Goal: Information Seeking & Learning: Learn about a topic

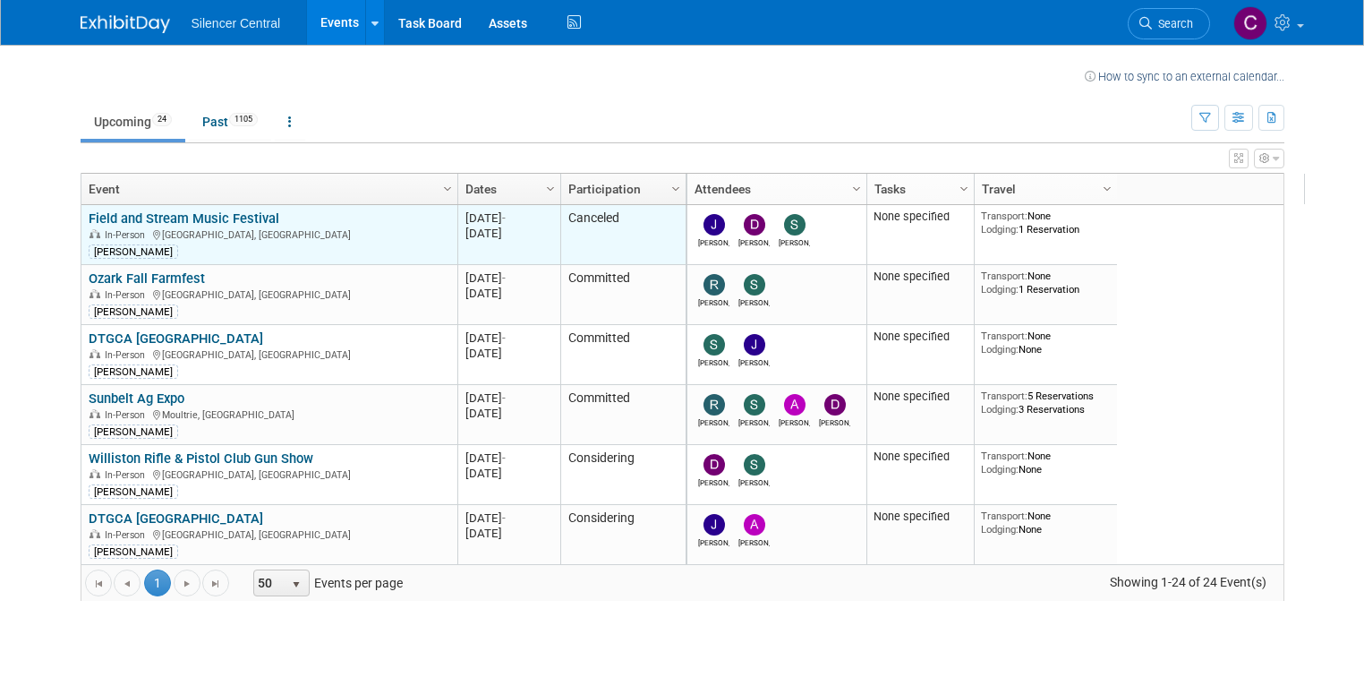
click at [136, 215] on link "Field and Stream Music Festival" at bounding box center [184, 218] width 191 height 16
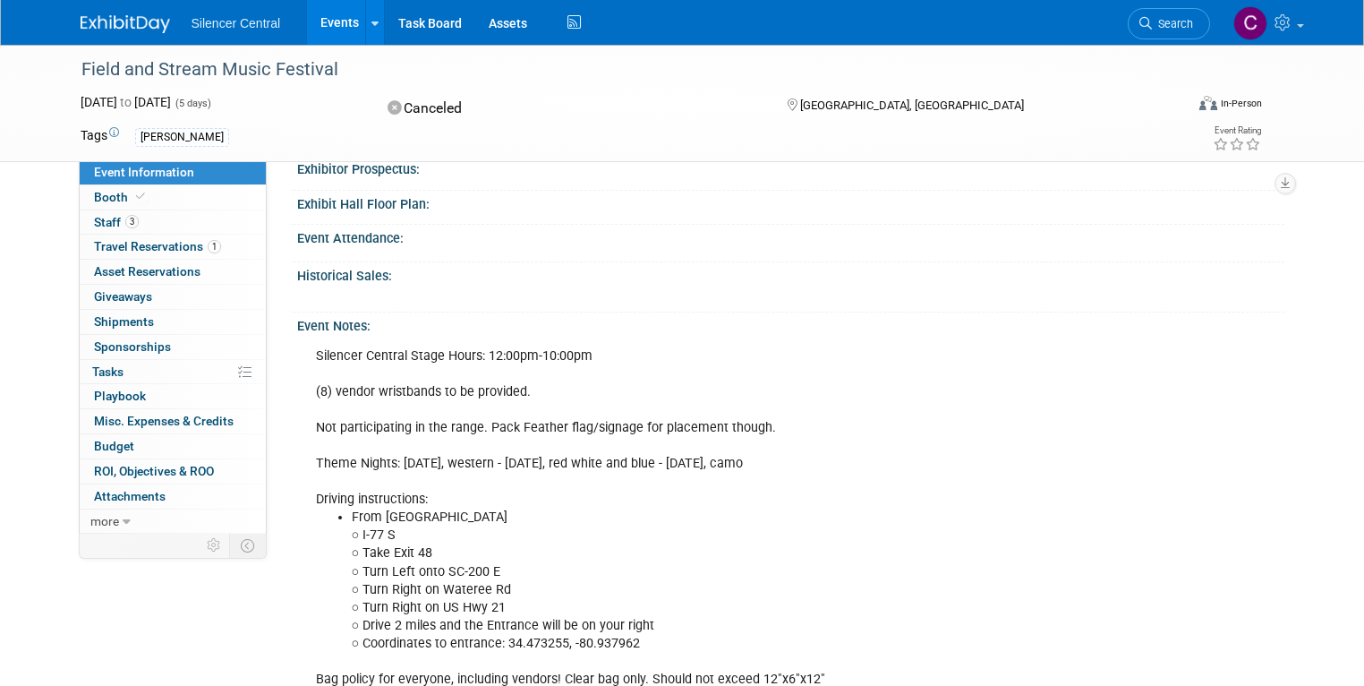
scroll to position [358, 0]
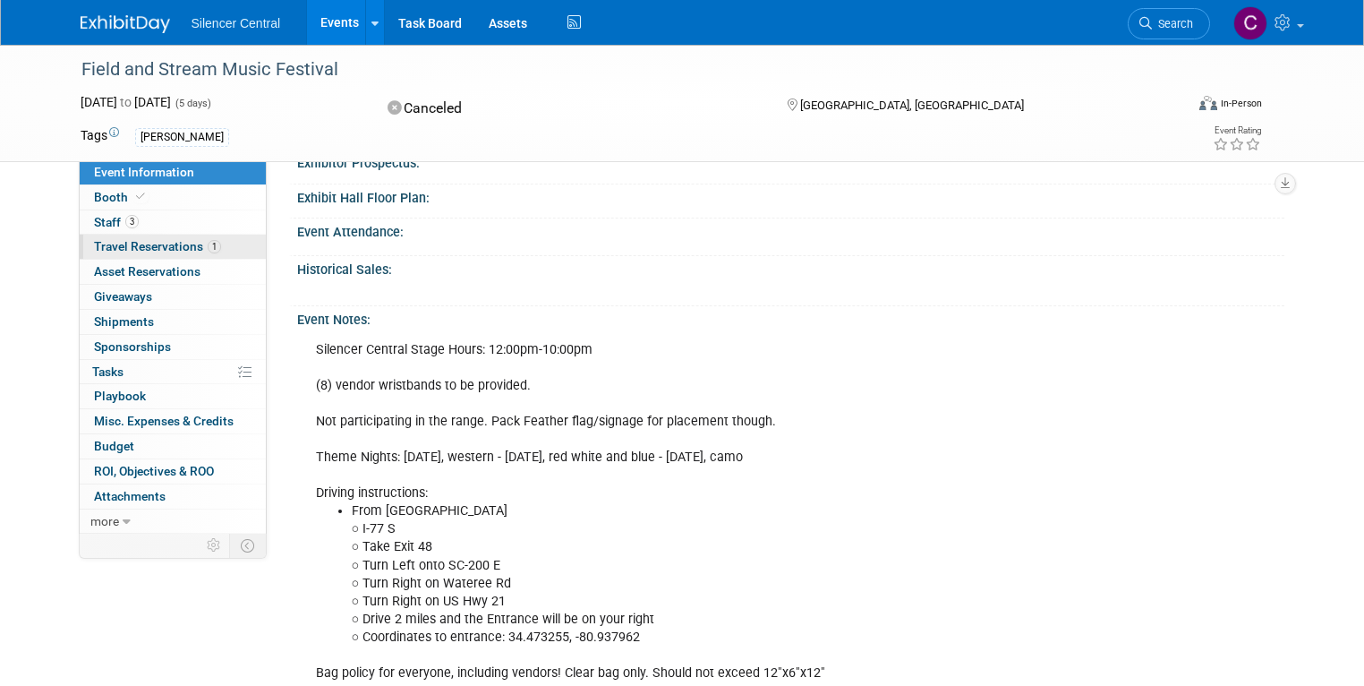
click at [154, 249] on span "Travel Reservations 1" at bounding box center [157, 246] width 127 height 14
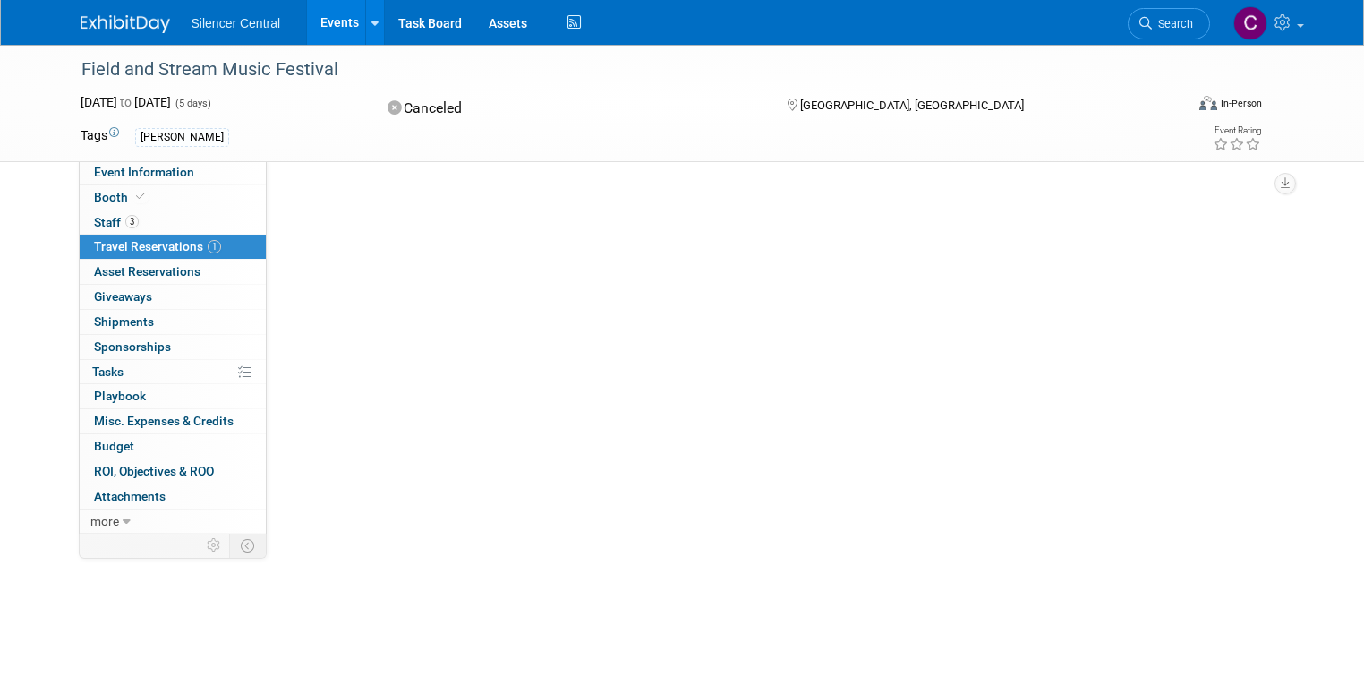
scroll to position [0, 0]
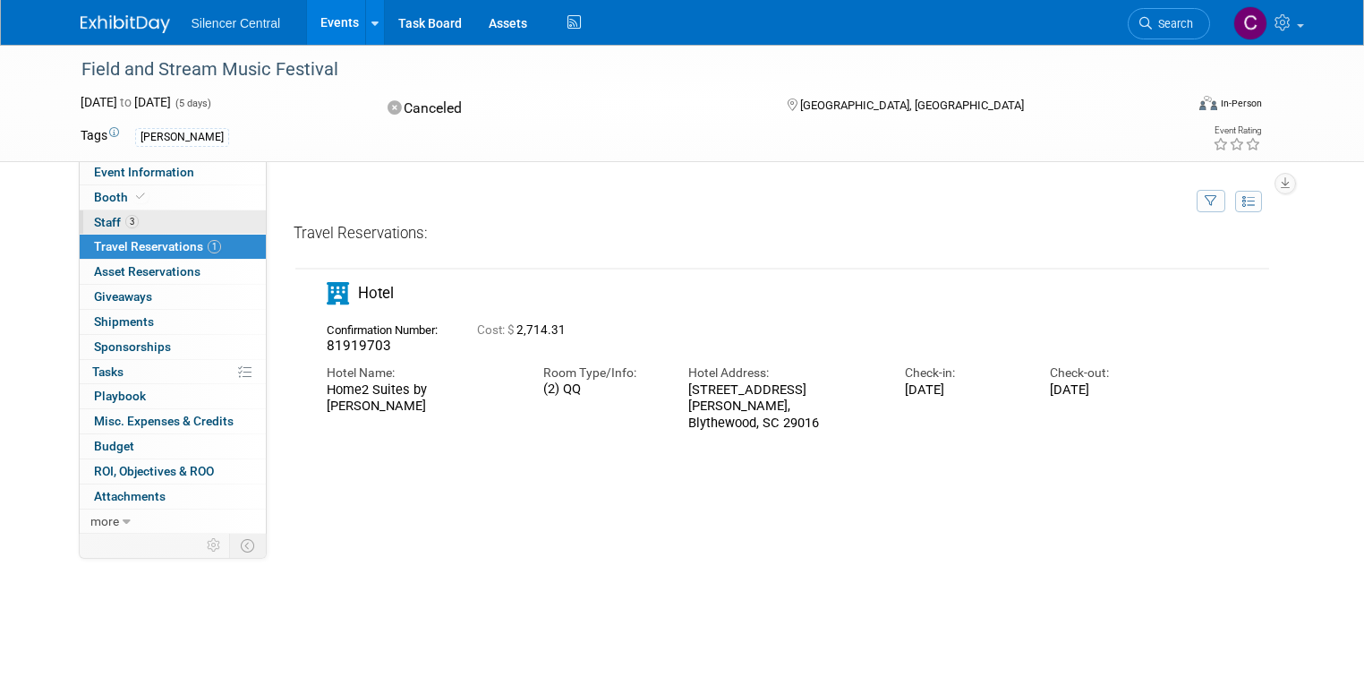
click at [124, 219] on link "3 Staff 3" at bounding box center [173, 222] width 186 height 24
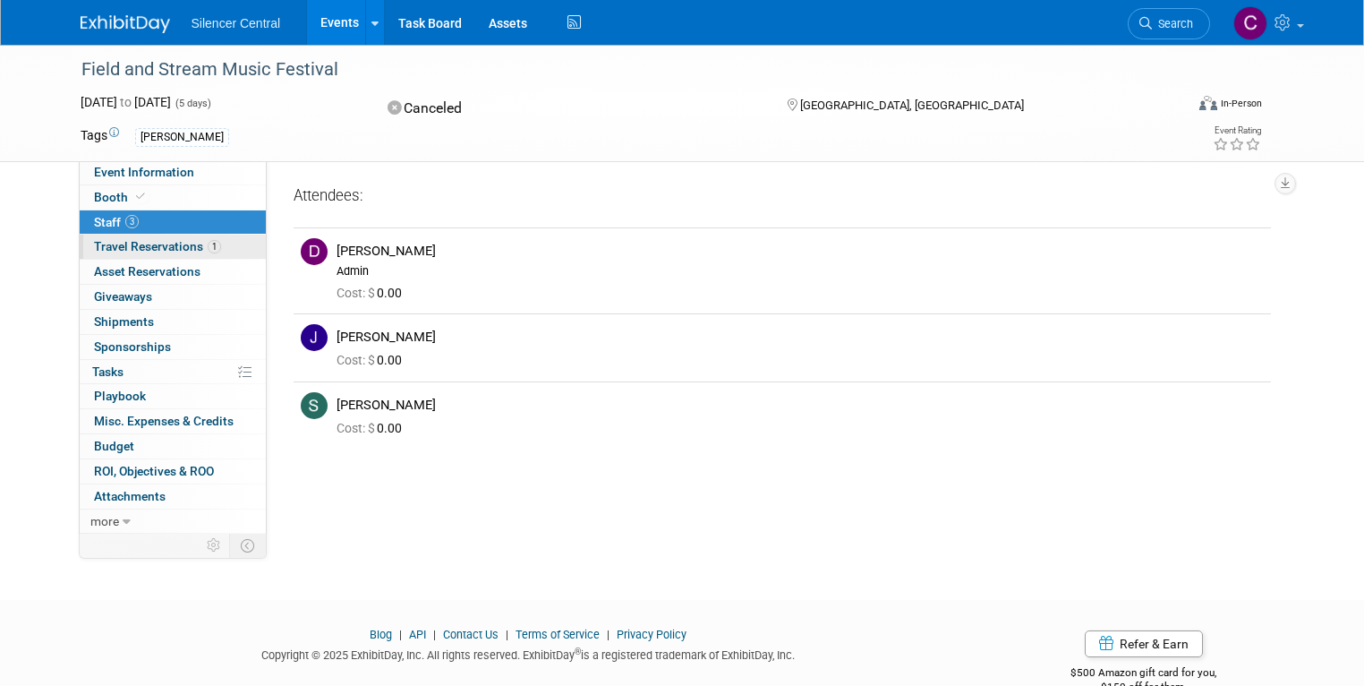
click at [208, 244] on span "1" at bounding box center [214, 246] width 13 height 13
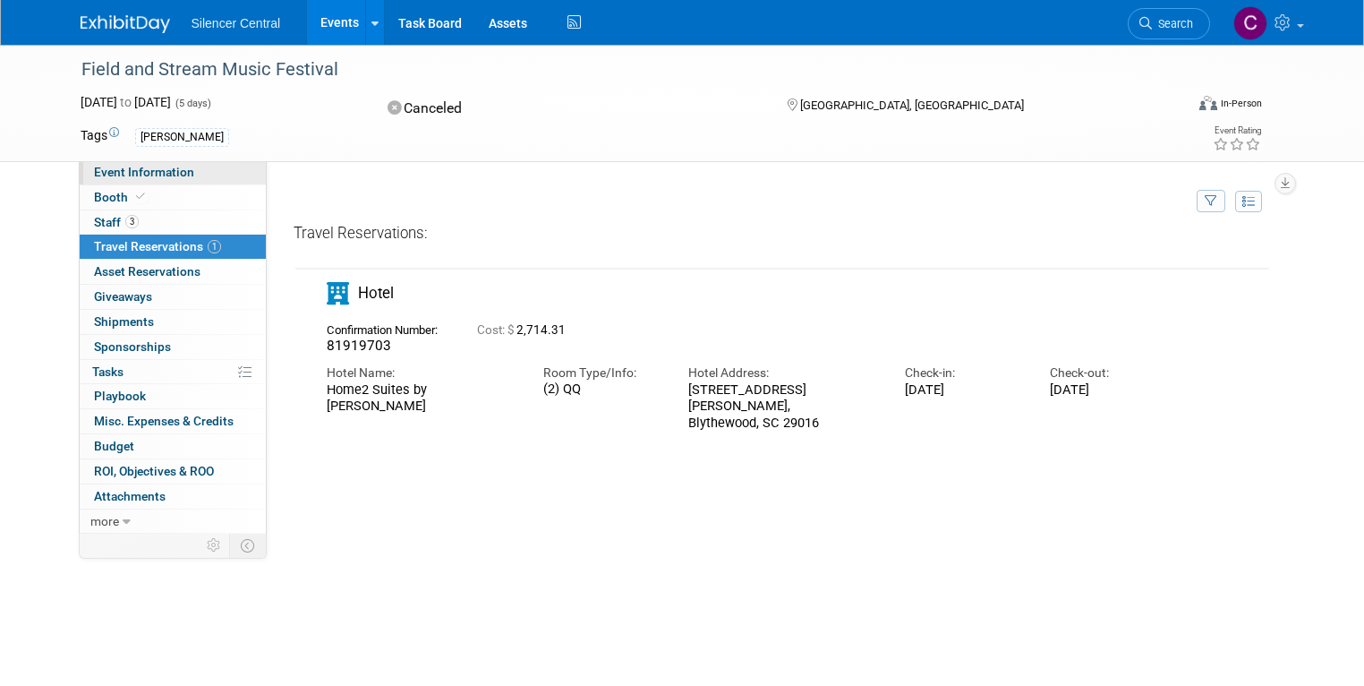
click at [115, 175] on span "Event Information" at bounding box center [144, 172] width 100 height 14
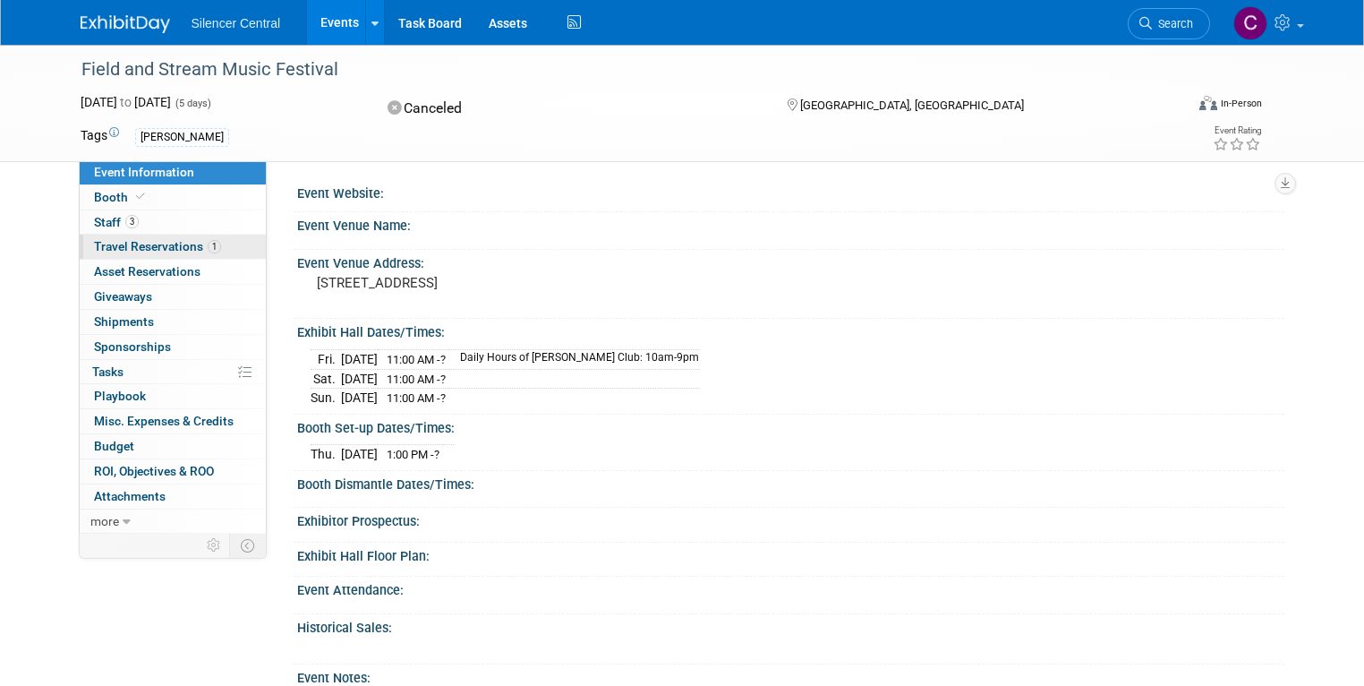
click at [138, 244] on span "Travel Reservations 1" at bounding box center [157, 246] width 127 height 14
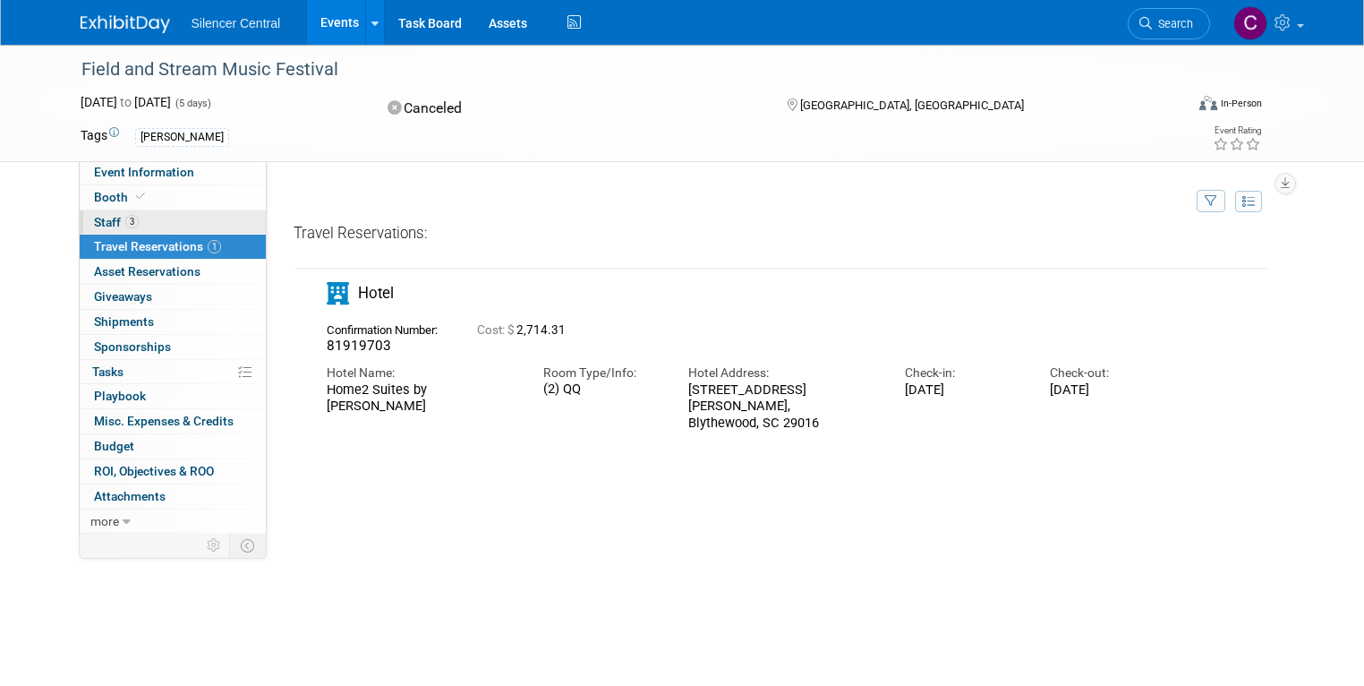
click at [103, 219] on span "Staff 3" at bounding box center [116, 222] width 45 height 14
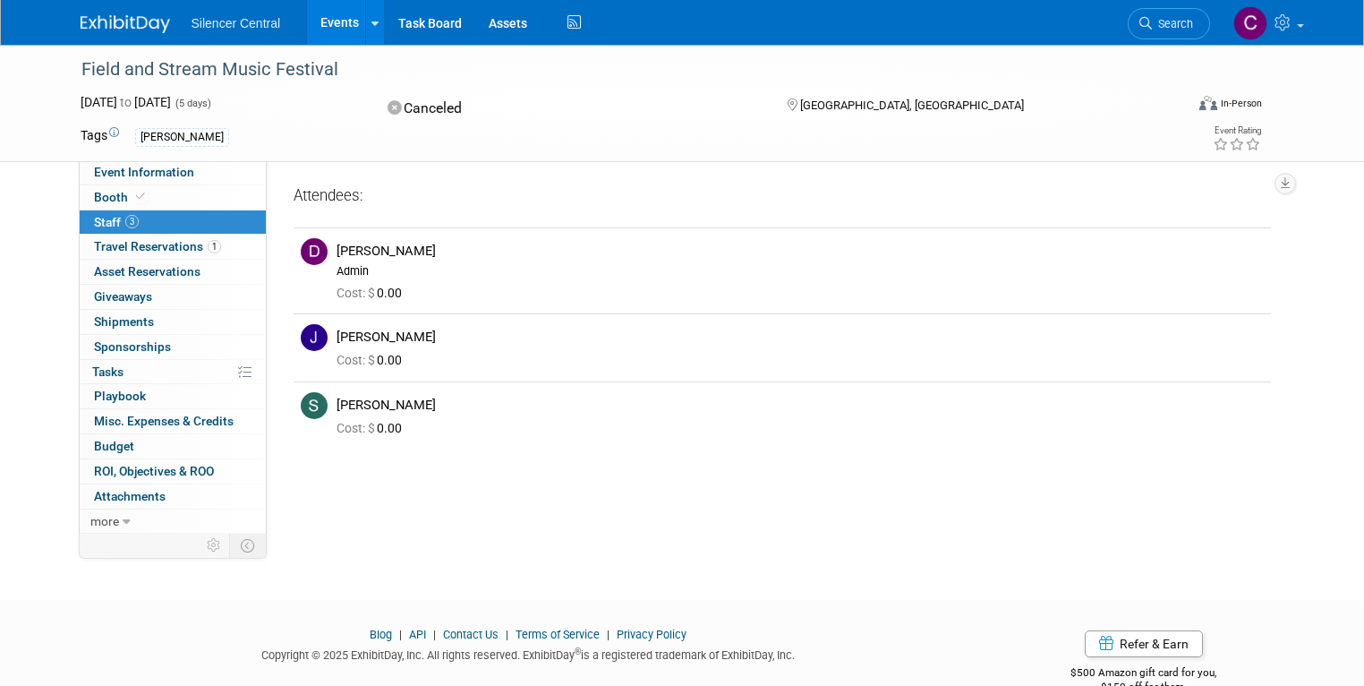
click at [317, 17] on link "Events" at bounding box center [339, 22] width 65 height 45
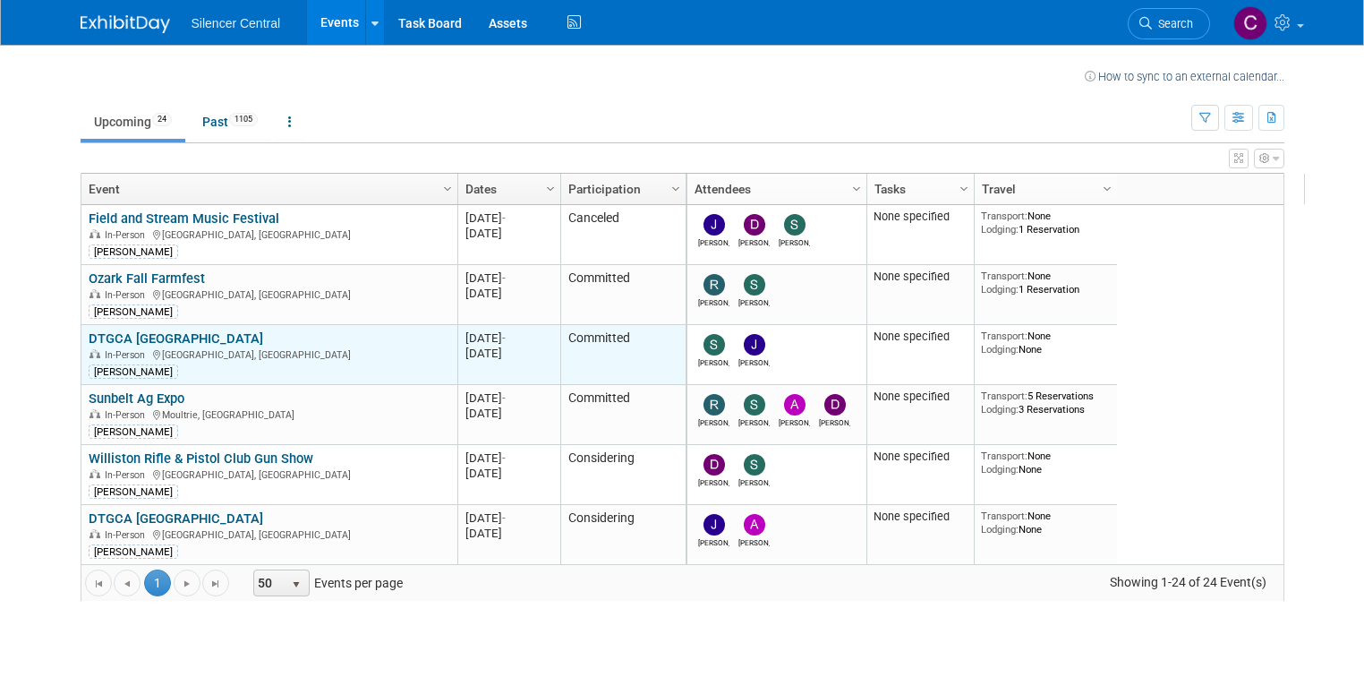
click at [120, 337] on link "DTGCA [GEOGRAPHIC_DATA]" at bounding box center [176, 338] width 175 height 16
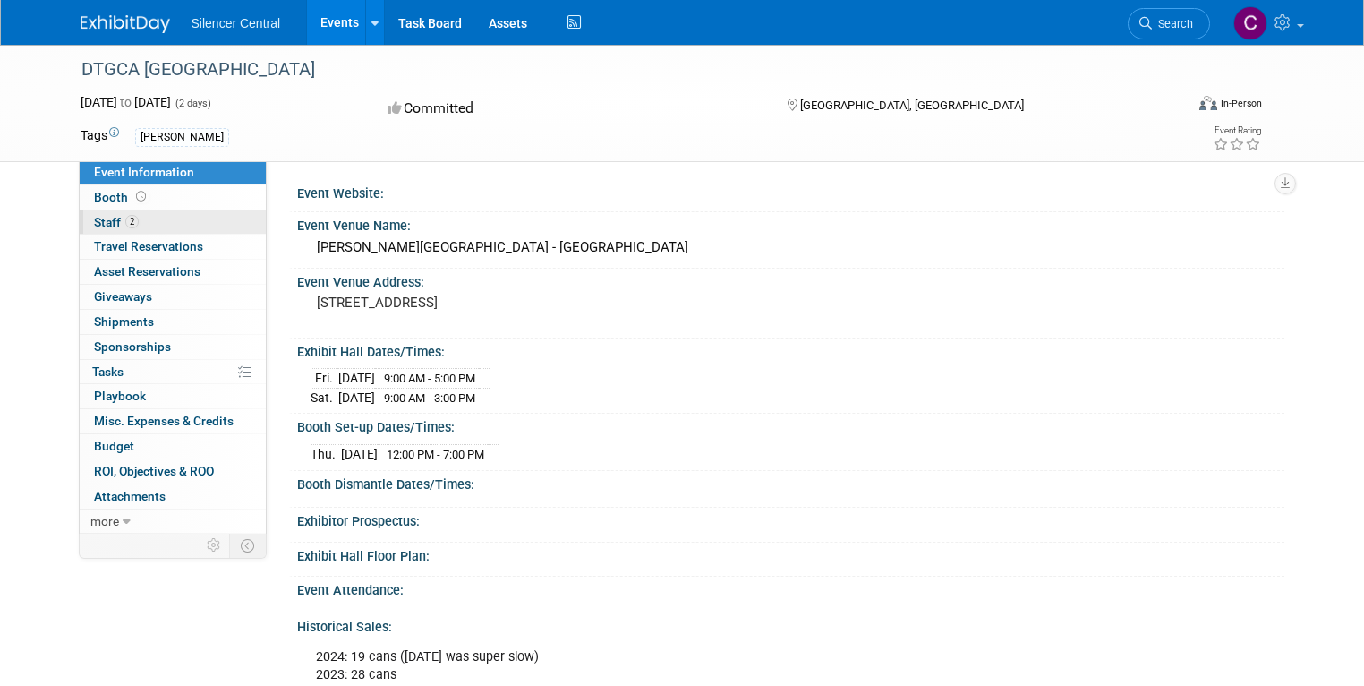
click at [149, 221] on link "2 Staff 2" at bounding box center [173, 222] width 186 height 24
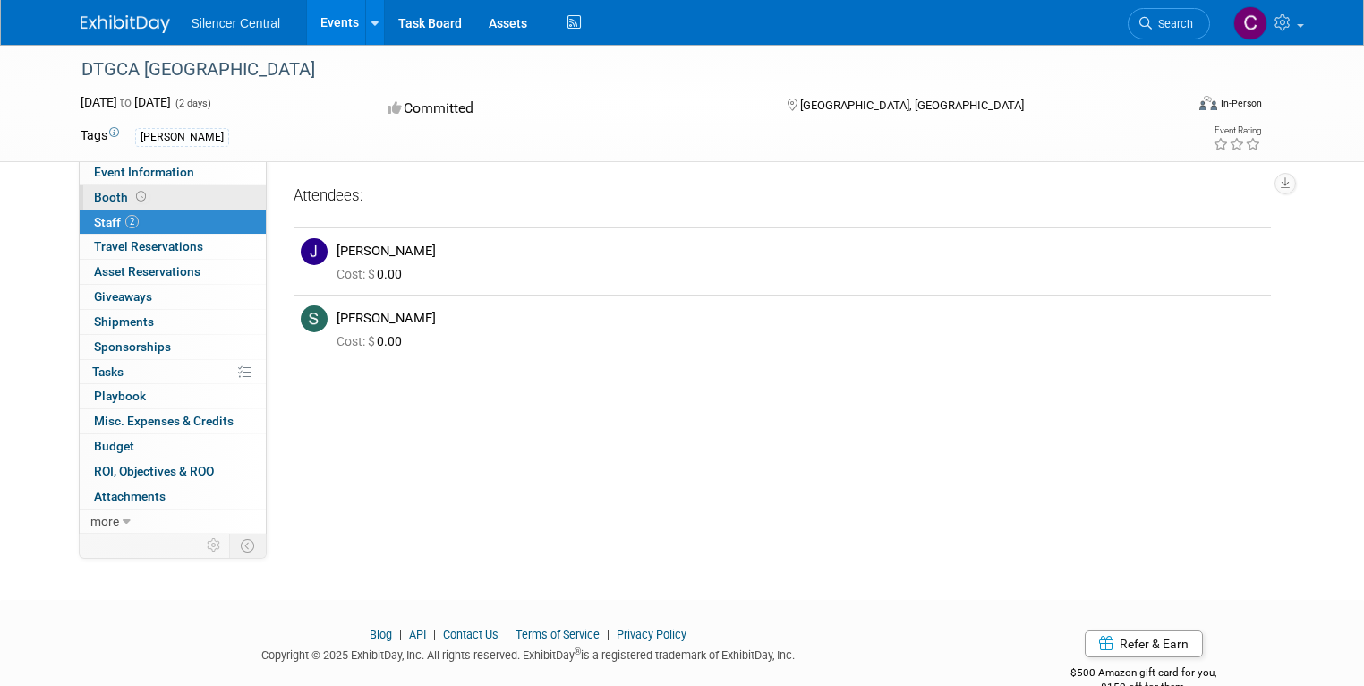
click at [133, 193] on link "Booth" at bounding box center [173, 197] width 186 height 24
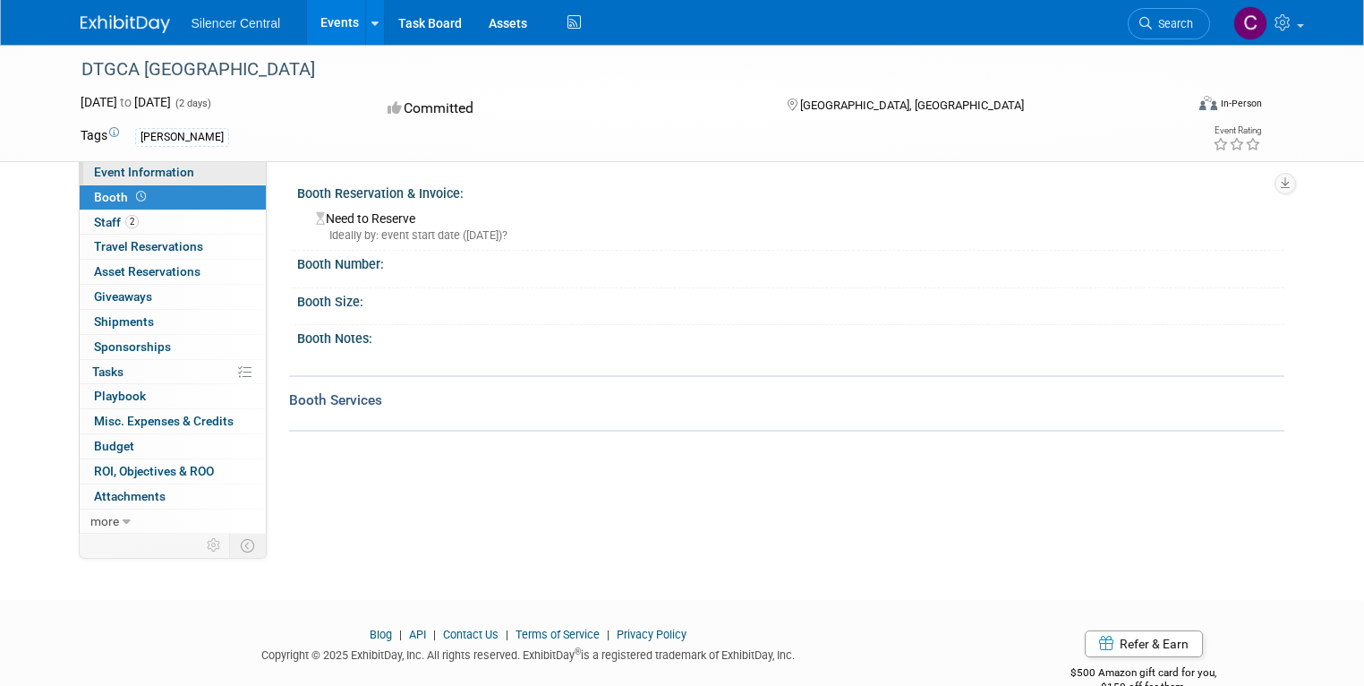
click at [141, 172] on span "Event Information" at bounding box center [144, 172] width 100 height 14
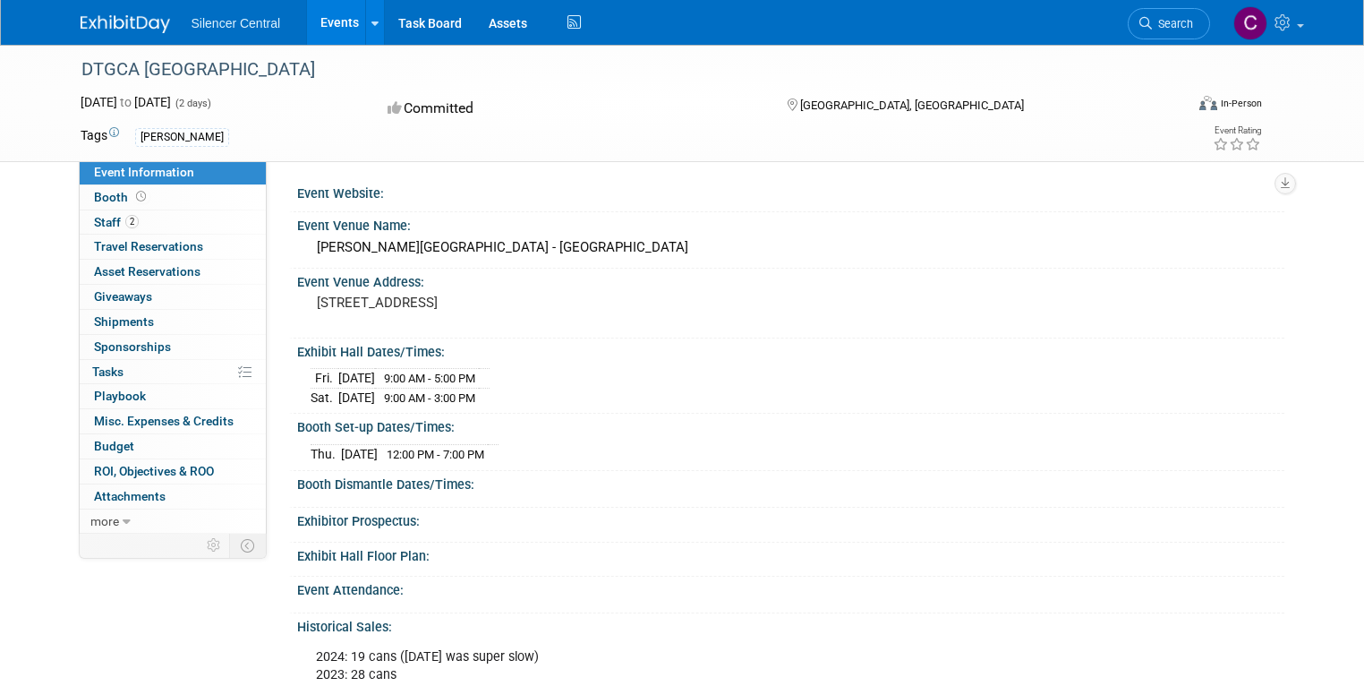
click at [319, 29] on link "Events" at bounding box center [339, 22] width 65 height 45
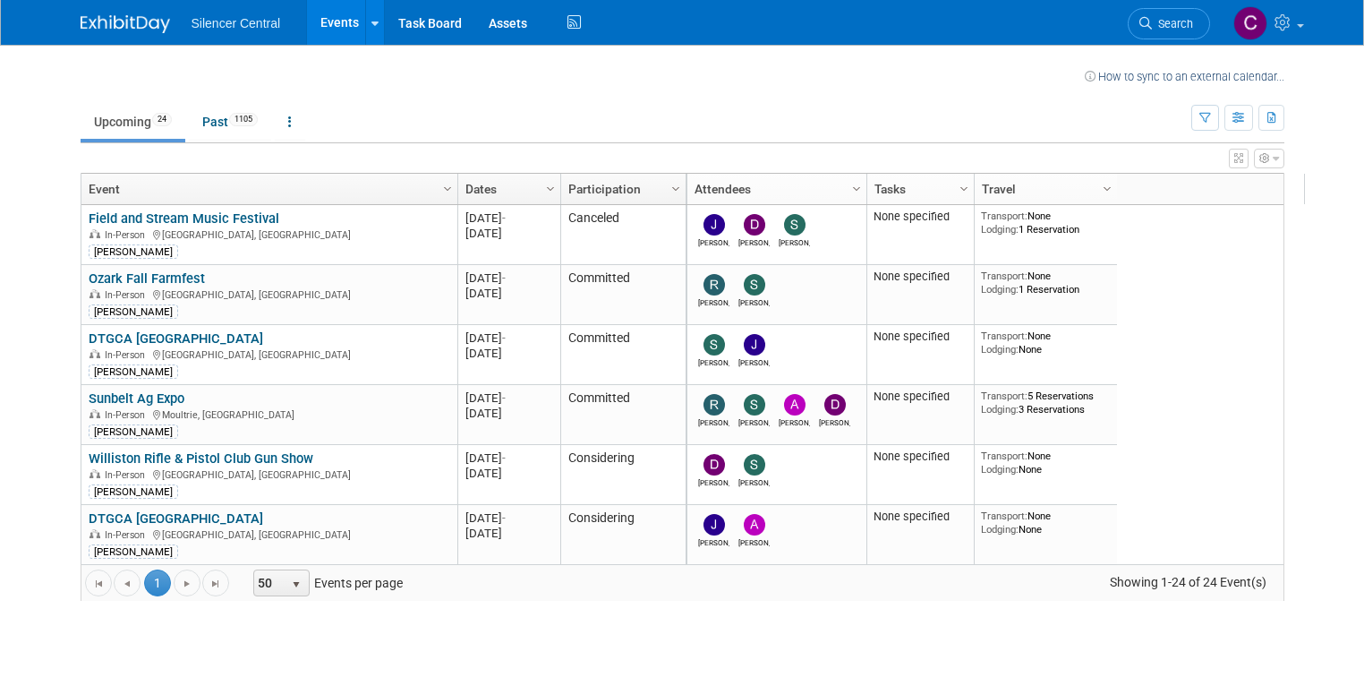
click at [173, 275] on link "Ozark Fall Farmfest" at bounding box center [147, 278] width 116 height 16
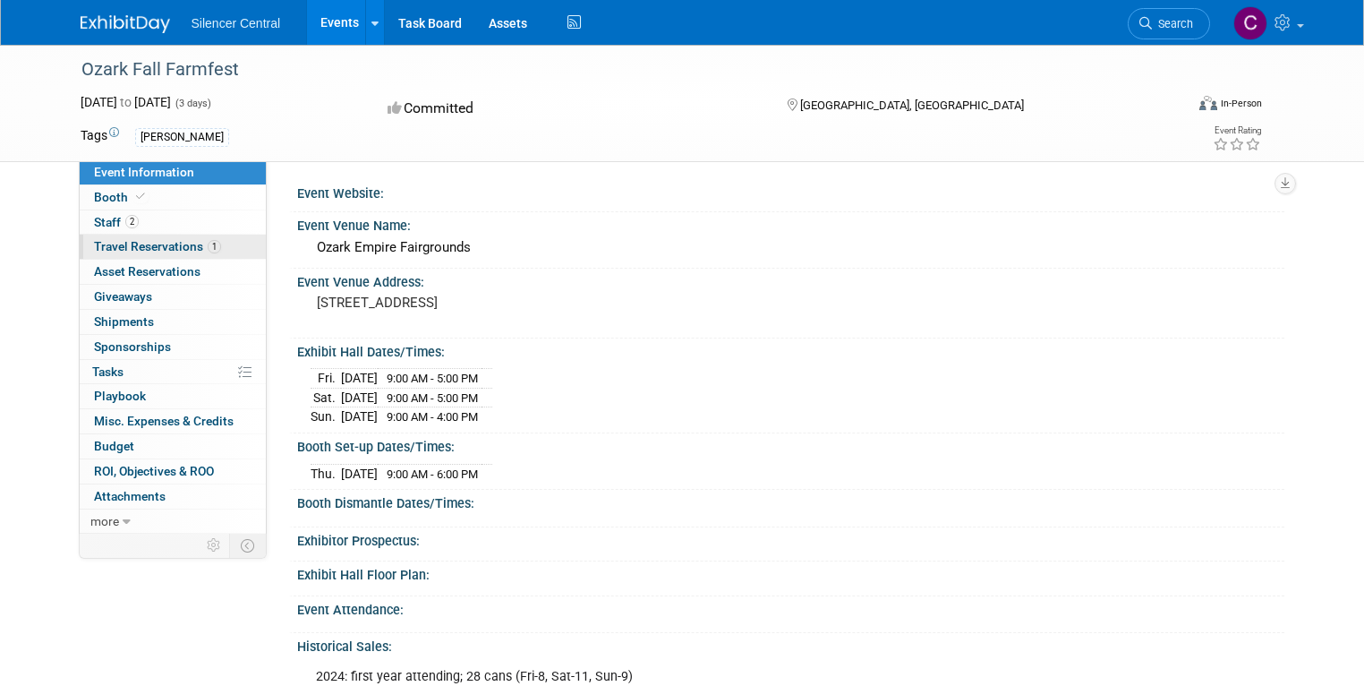
click at [153, 240] on span "Travel Reservations 1" at bounding box center [157, 246] width 127 height 14
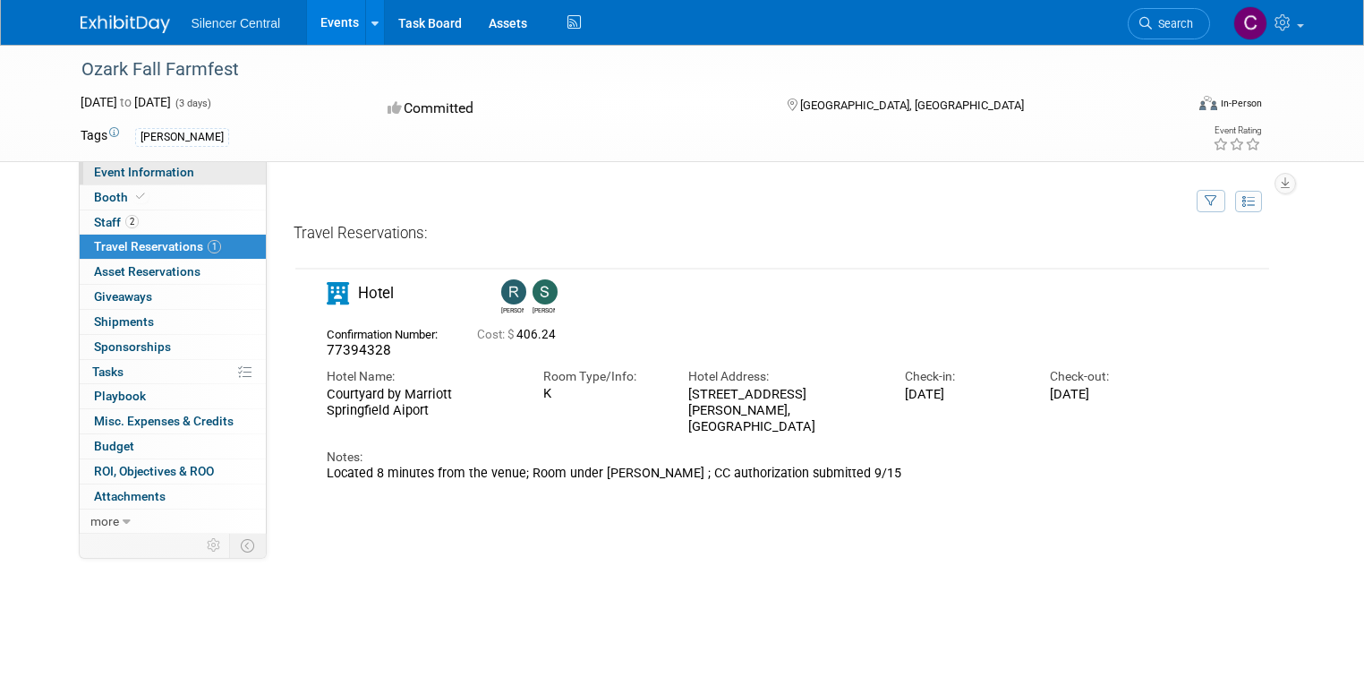
click at [117, 174] on span "Event Information" at bounding box center [144, 172] width 100 height 14
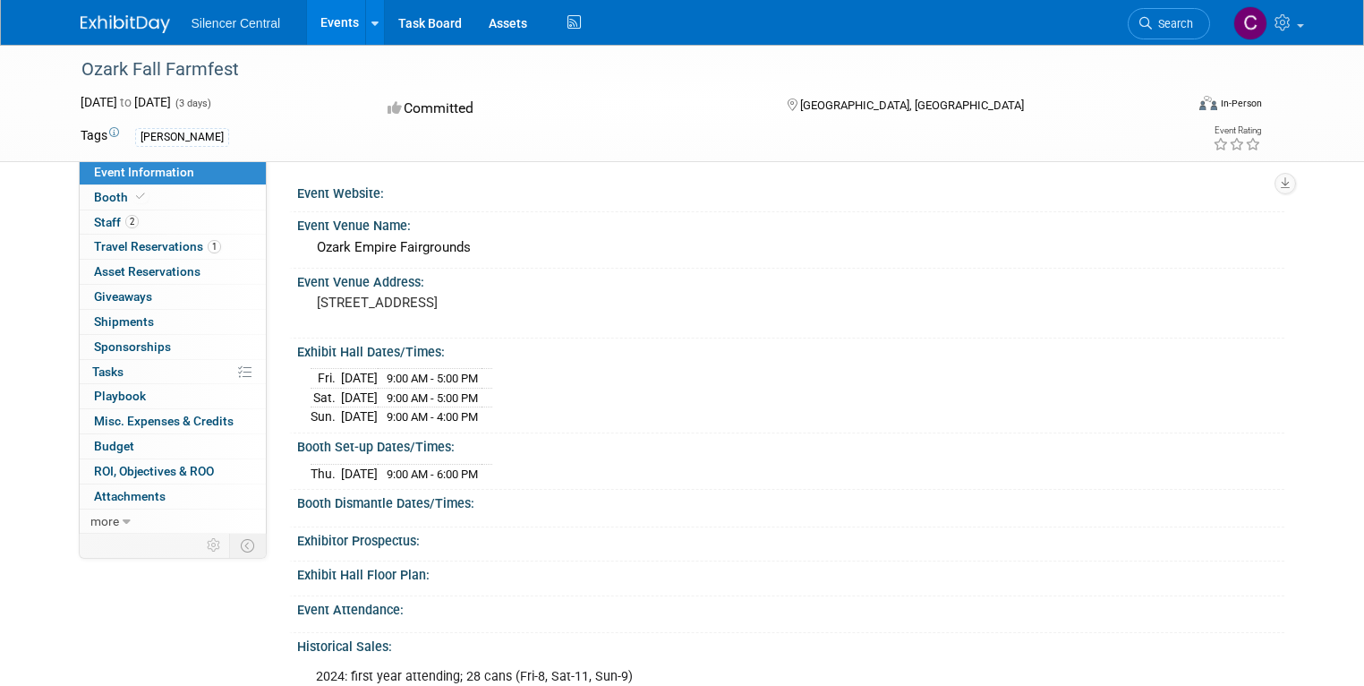
click at [320, 21] on link "Events" at bounding box center [339, 22] width 65 height 45
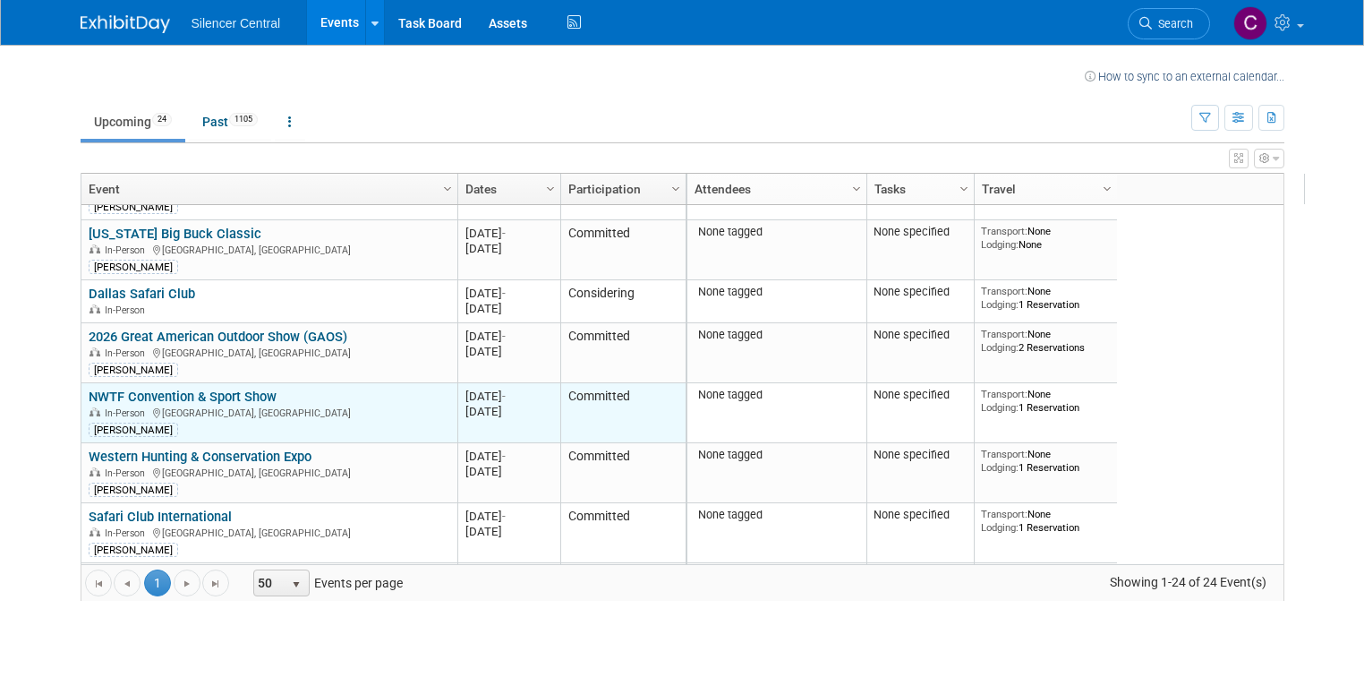
scroll to position [1090, 0]
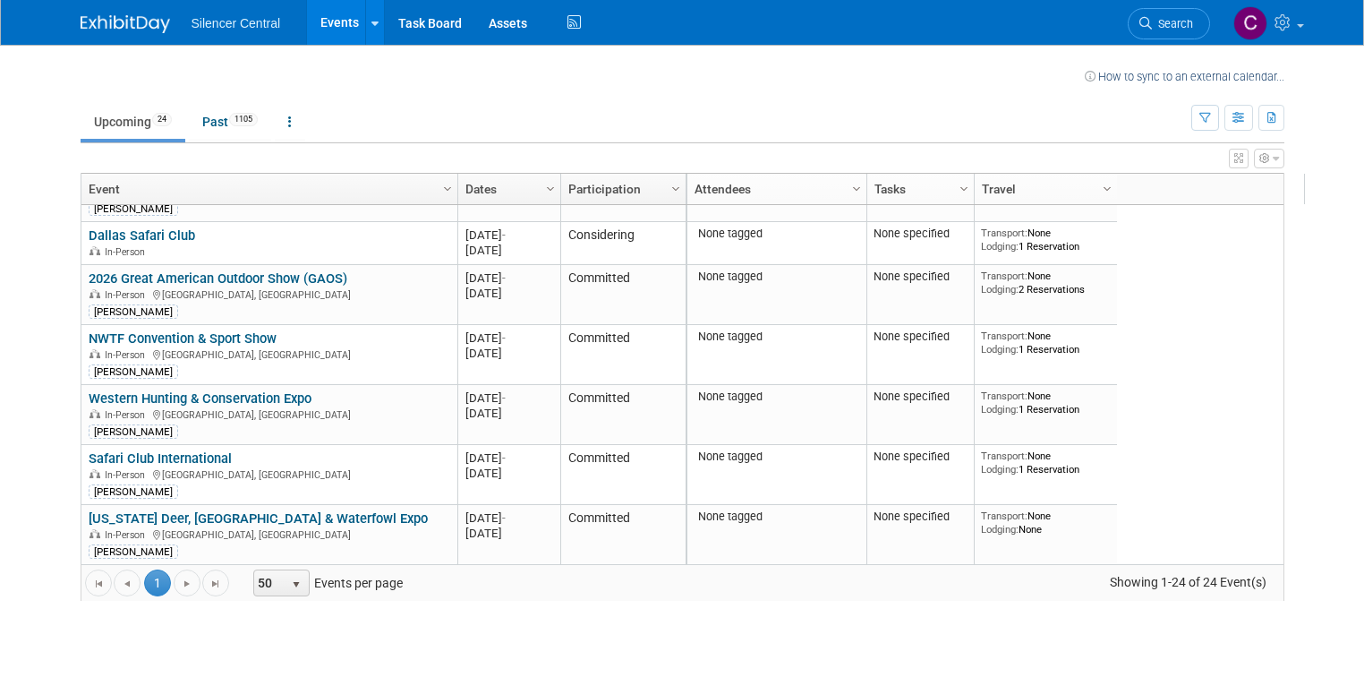
click at [319, 24] on link "Events" at bounding box center [339, 22] width 65 height 45
